Goal: Task Accomplishment & Management: Manage account settings

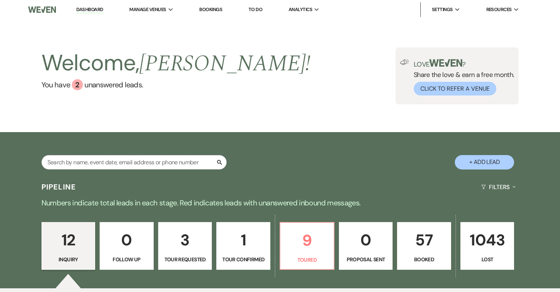
click at [413, 245] on p "57" at bounding box center [424, 240] width 44 height 25
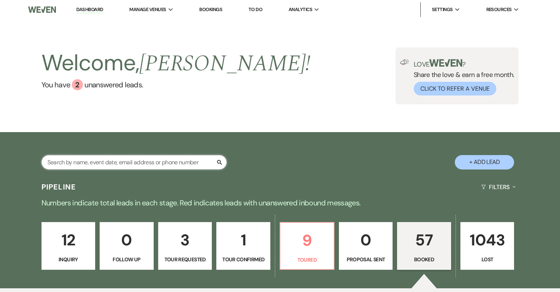
click at [158, 164] on input "text" at bounding box center [133, 162] width 185 height 14
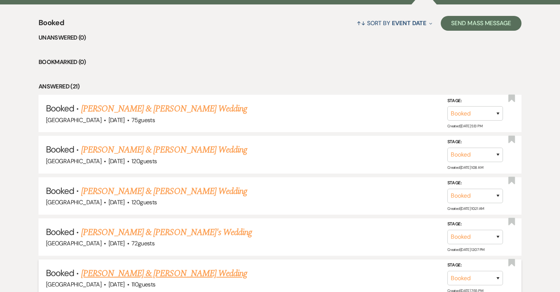
scroll to position [298, 0]
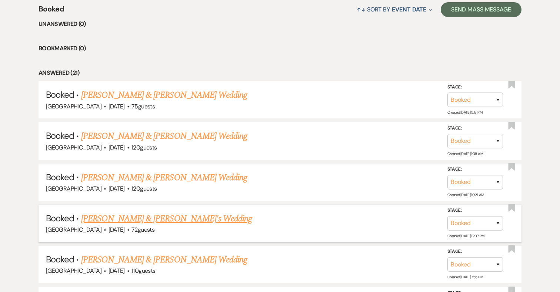
click at [186, 217] on link "[PERSON_NAME] & [PERSON_NAME]'s Wedding" at bounding box center [166, 218] width 171 height 13
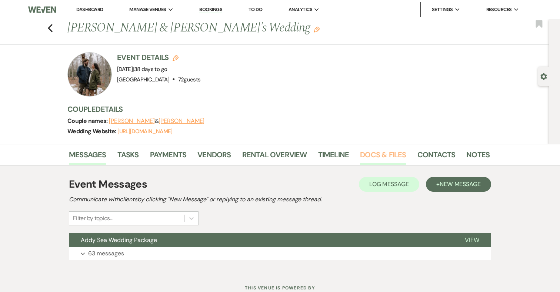
click at [384, 157] on link "Docs & Files" at bounding box center [383, 157] width 46 height 16
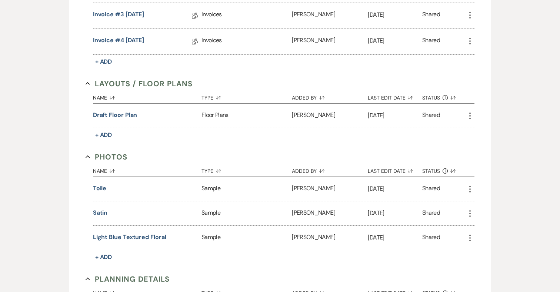
scroll to position [427, 0]
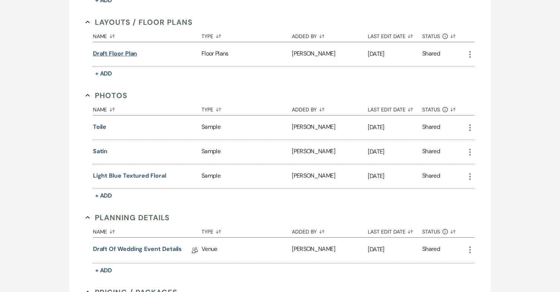
click at [133, 52] on button "Draft floor plan" at bounding box center [115, 53] width 44 height 9
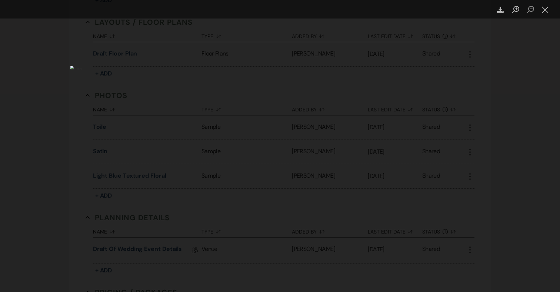
click at [497, 98] on div "Lightbox" at bounding box center [280, 146] width 560 height 292
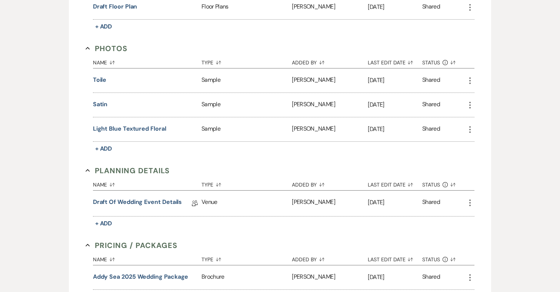
scroll to position [476, 0]
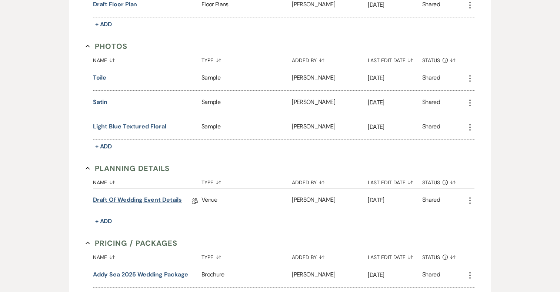
click at [131, 198] on link "Draft of Wedding Event Details" at bounding box center [137, 201] width 89 height 11
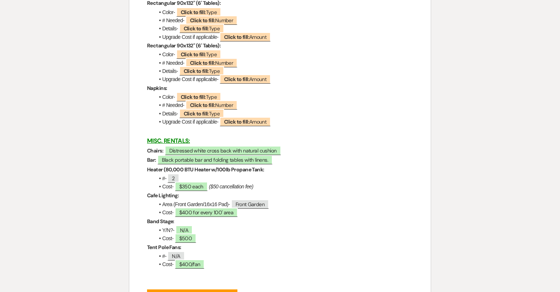
scroll to position [1548, 0]
